Goal: Task Accomplishment & Management: Manage account settings

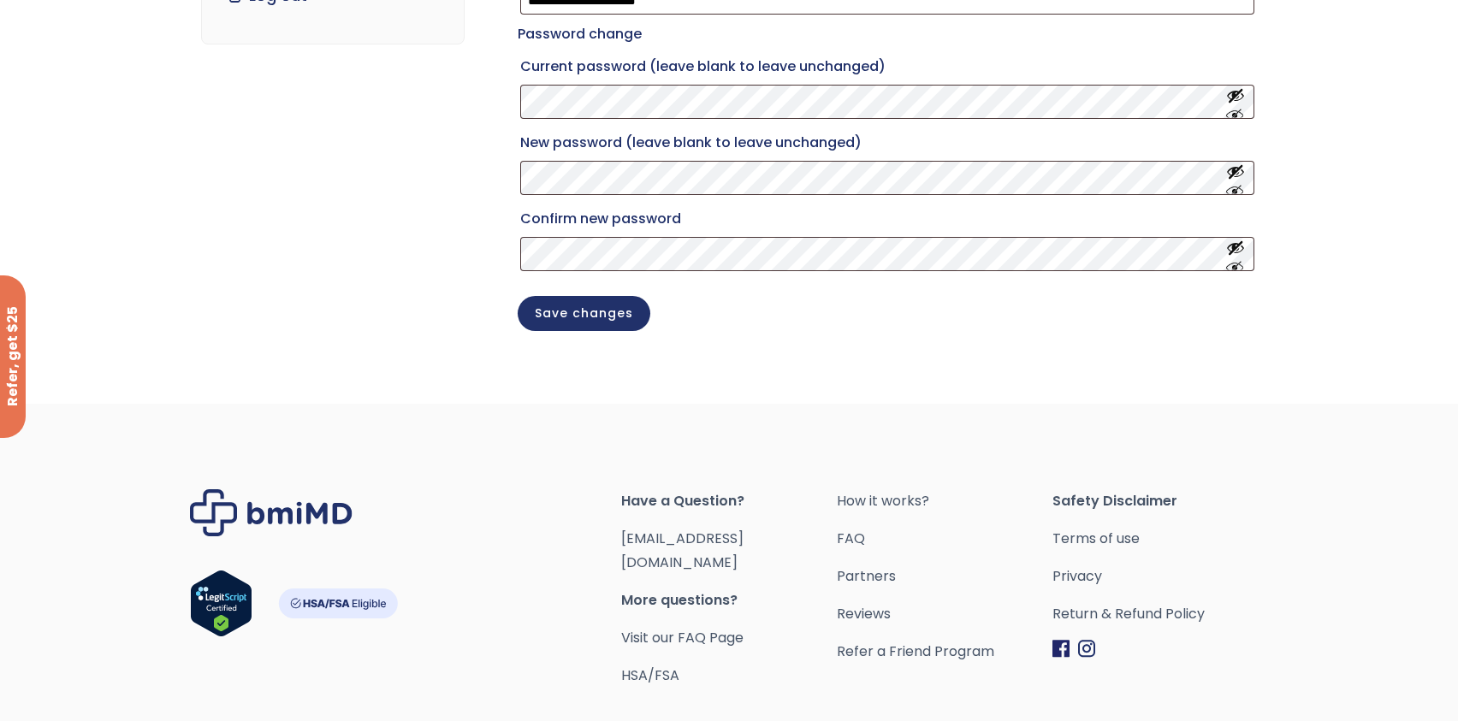
scroll to position [331, 0]
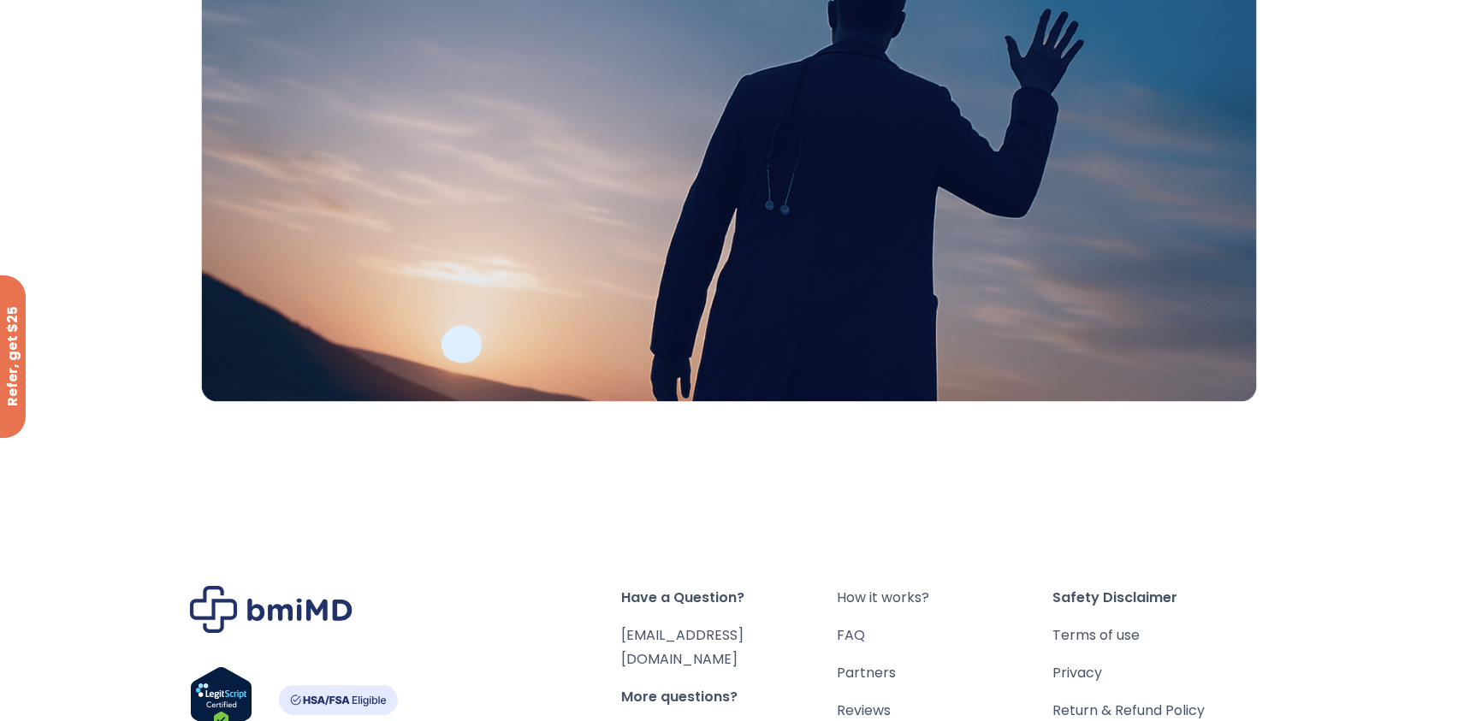
scroll to position [529, 0]
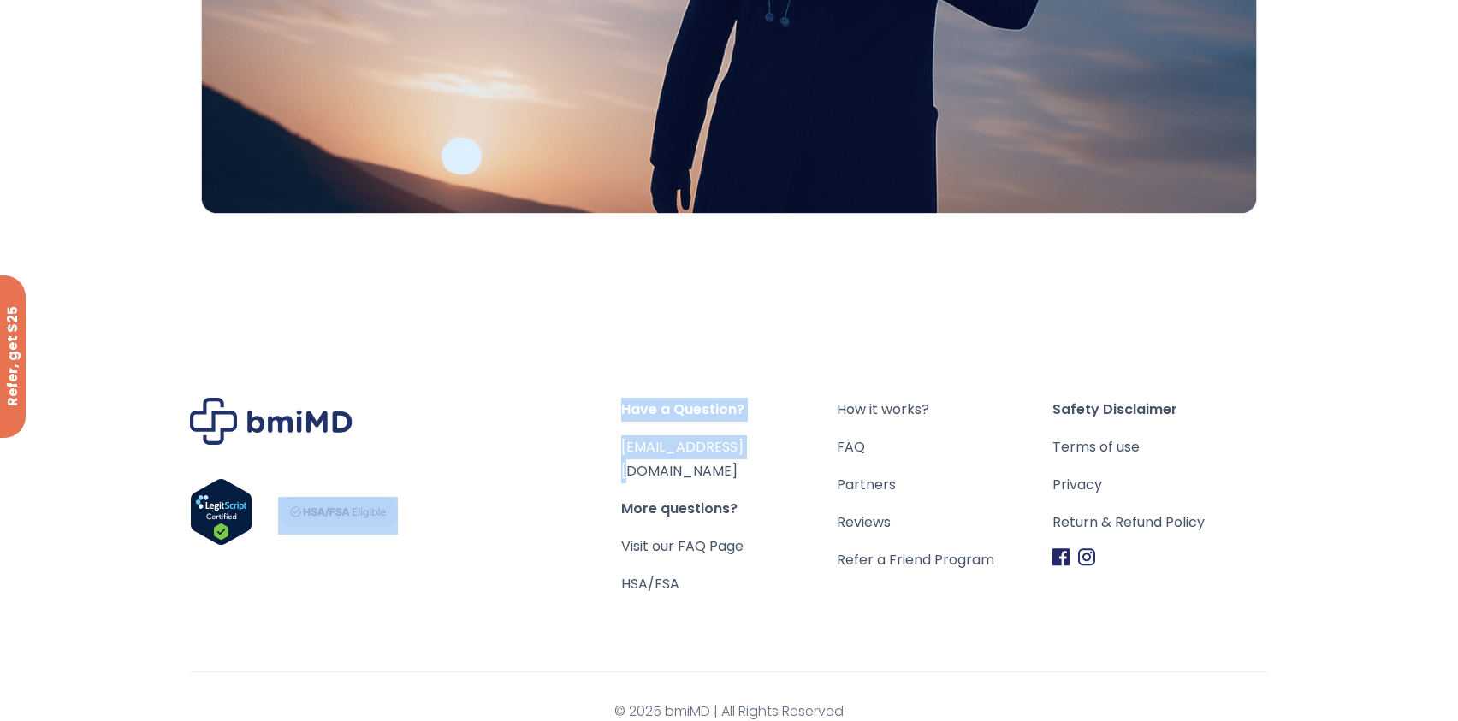
drag, startPoint x: 764, startPoint y: 450, endPoint x: 619, endPoint y: 457, distance: 145.6
click at [619, 457] on div "Have a Question? [EMAIL_ADDRESS][DOMAIN_NAME] More questions? Visit our FAQ Pag…" at bounding box center [729, 497] width 1078 height 198
click at [632, 455] on link "[EMAIL_ADDRESS][DOMAIN_NAME]" at bounding box center [682, 459] width 122 height 44
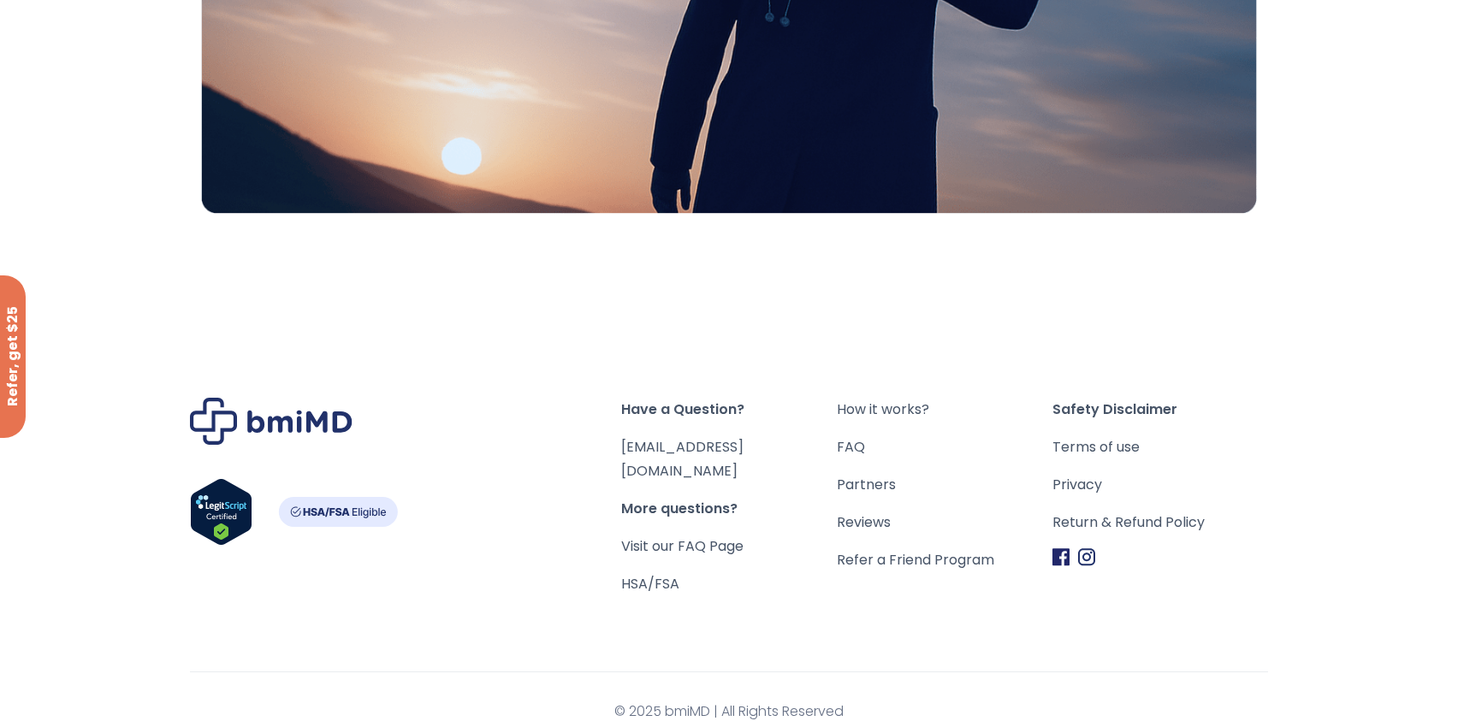
click at [477, 577] on div "Have a Question? [EMAIL_ADDRESS][DOMAIN_NAME] More questions? Visit our FAQ Pag…" at bounding box center [729, 528] width 1270 height 432
drag, startPoint x: 764, startPoint y: 450, endPoint x: 621, endPoint y: 450, distance: 142.9
click at [621, 450] on span "[EMAIL_ADDRESS][DOMAIN_NAME]" at bounding box center [729, 459] width 216 height 48
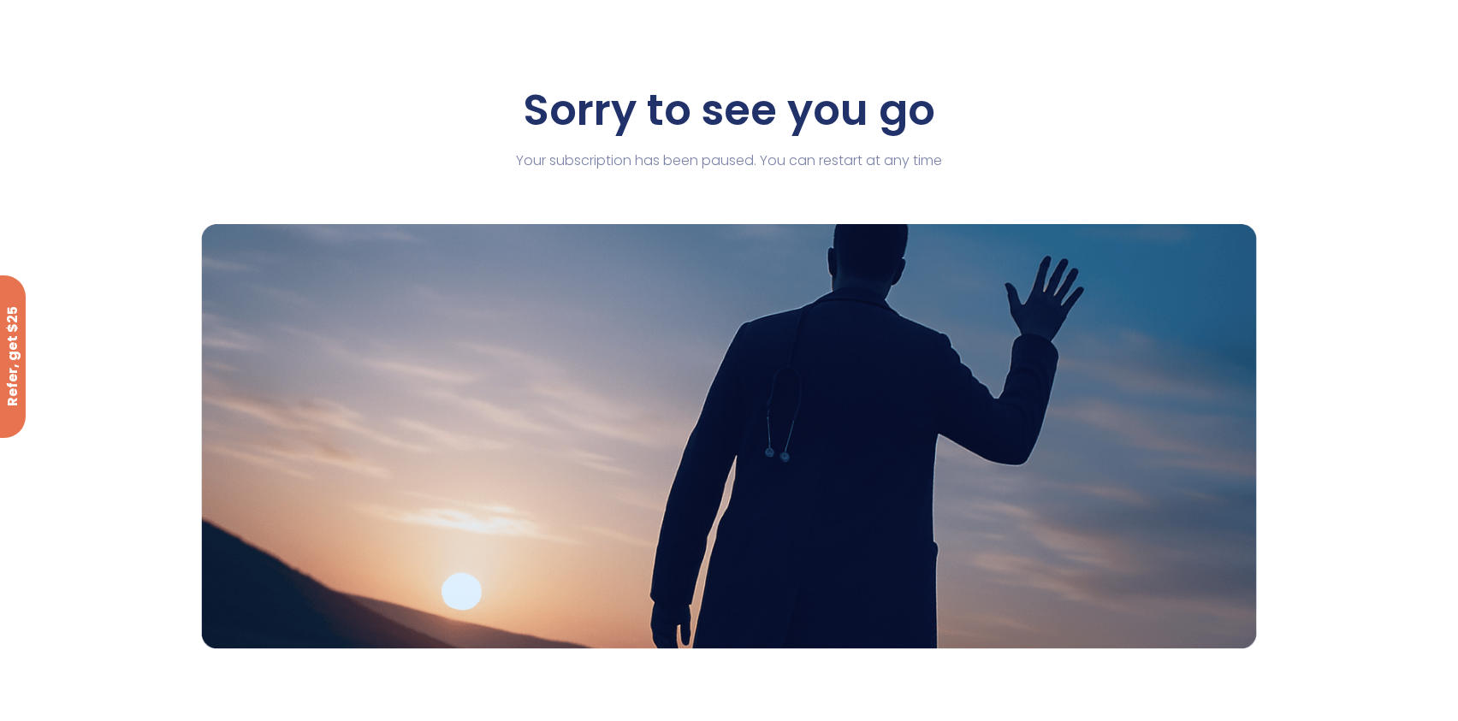
scroll to position [0, 0]
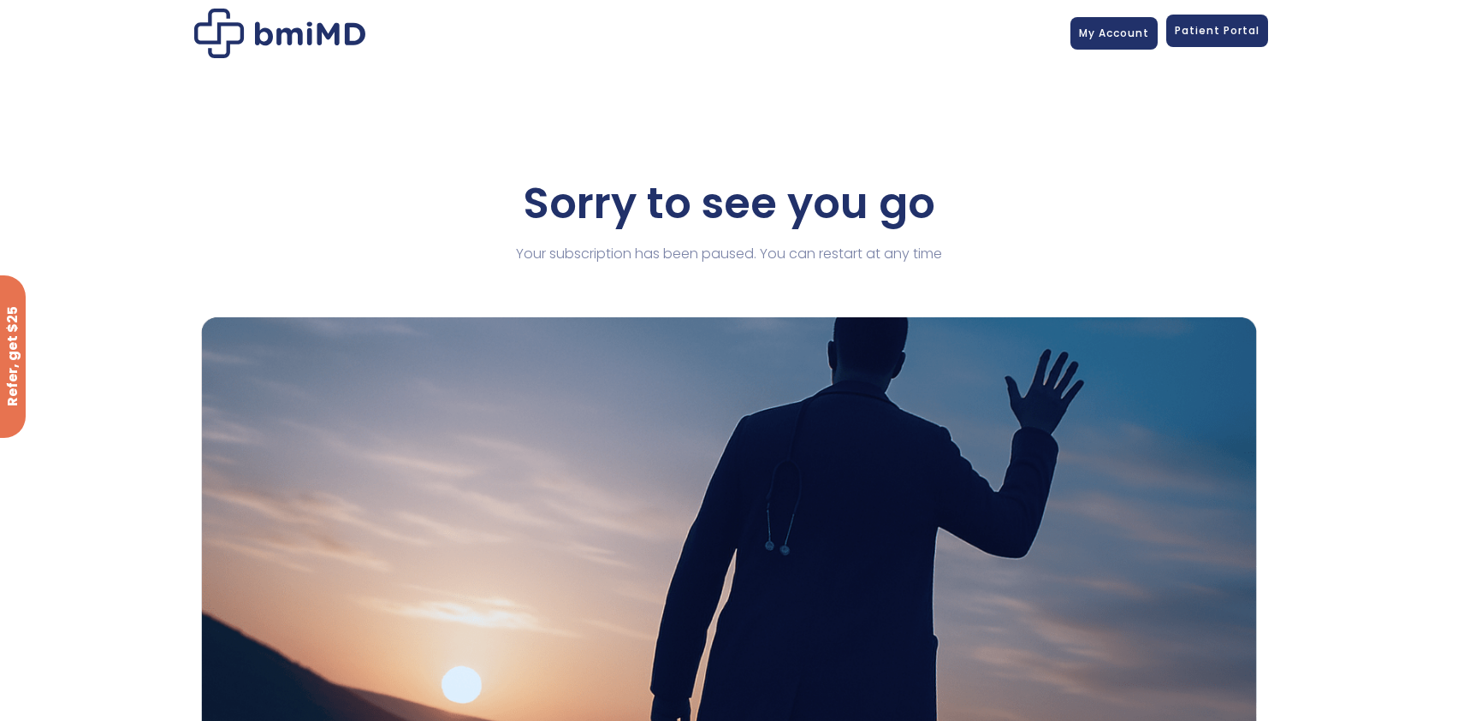
click at [1193, 29] on span "Patient Portal" at bounding box center [1217, 30] width 85 height 15
